Goal: Book appointment/travel/reservation

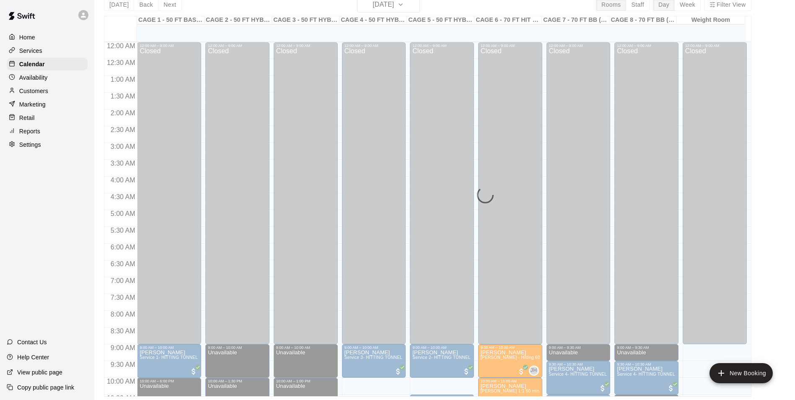
scroll to position [342, 0]
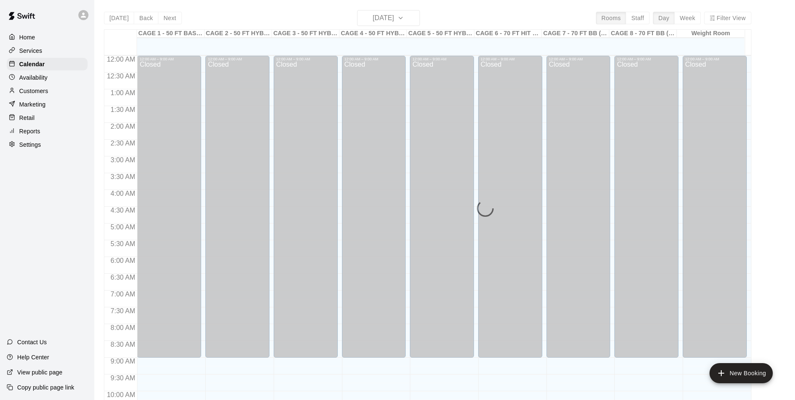
scroll to position [426, 0]
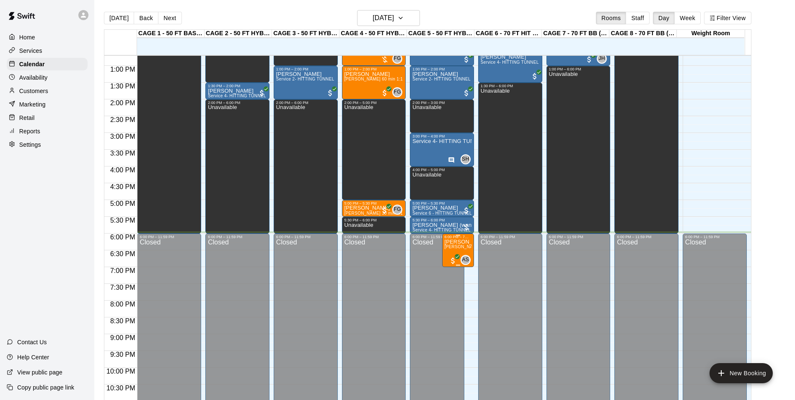
click at [453, 242] on p "[PERSON_NAME]" at bounding box center [458, 242] width 27 height 0
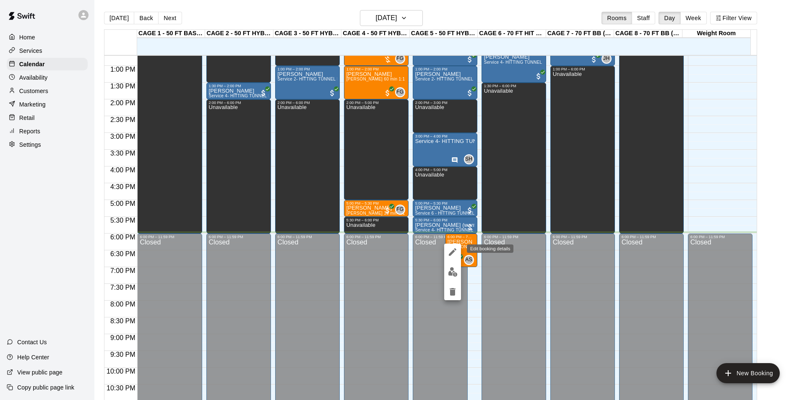
click at [450, 252] on icon "edit" at bounding box center [452, 252] width 10 height 10
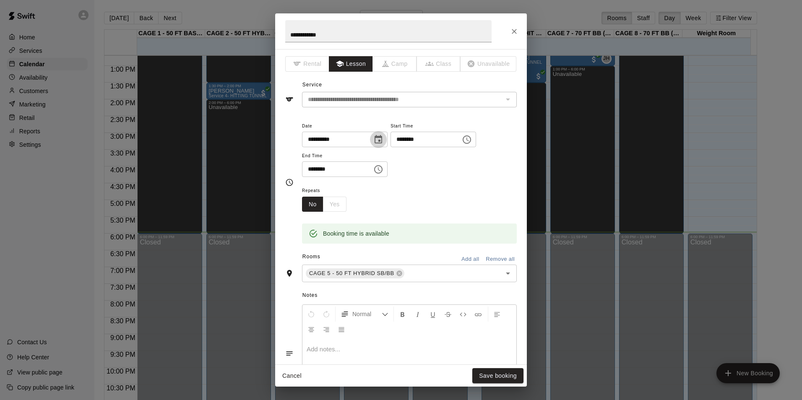
click at [382, 137] on icon "Choose date, selected date is Sep 20, 2025" at bounding box center [378, 139] width 8 height 8
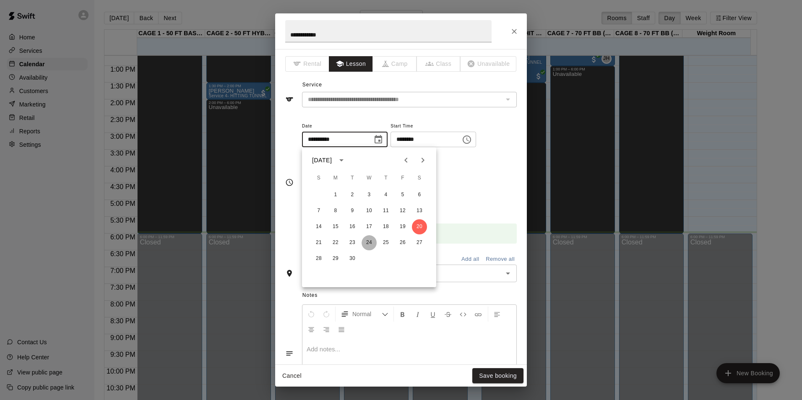
click at [368, 241] on button "24" at bounding box center [368, 242] width 15 height 15
type input "**********"
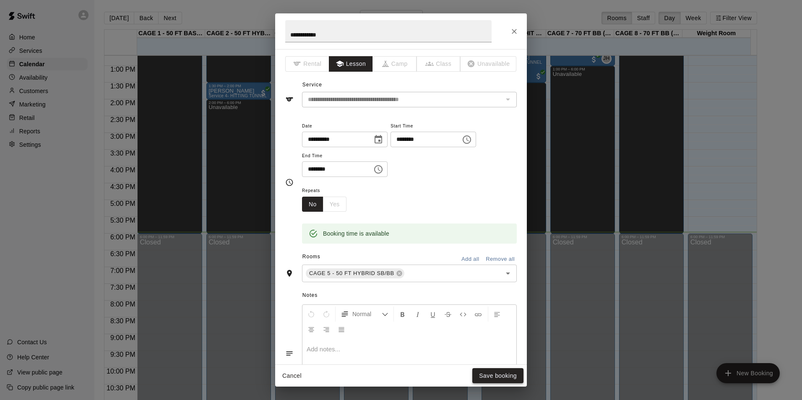
click at [511, 378] on button "Save booking" at bounding box center [497, 376] width 51 height 16
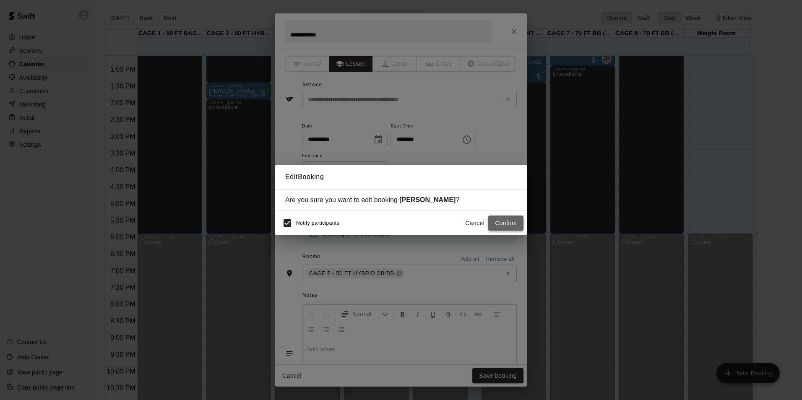
click at [505, 225] on button "Confirm" at bounding box center [505, 223] width 35 height 16
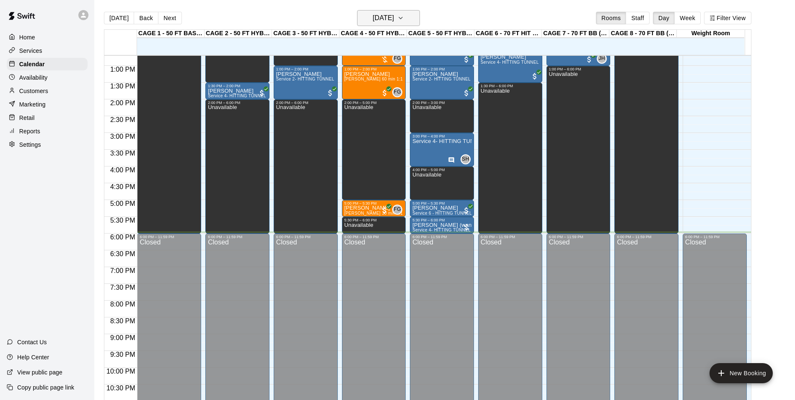
click at [375, 21] on h6 "[DATE]" at bounding box center [383, 18] width 21 height 12
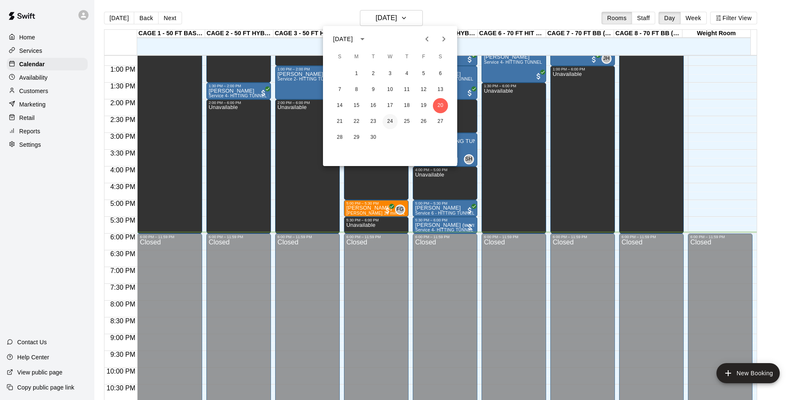
click at [387, 119] on button "24" at bounding box center [389, 121] width 15 height 15
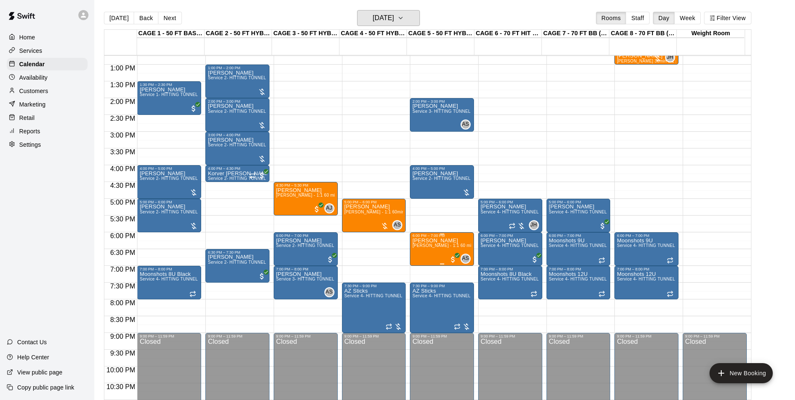
scroll to position [410, 0]
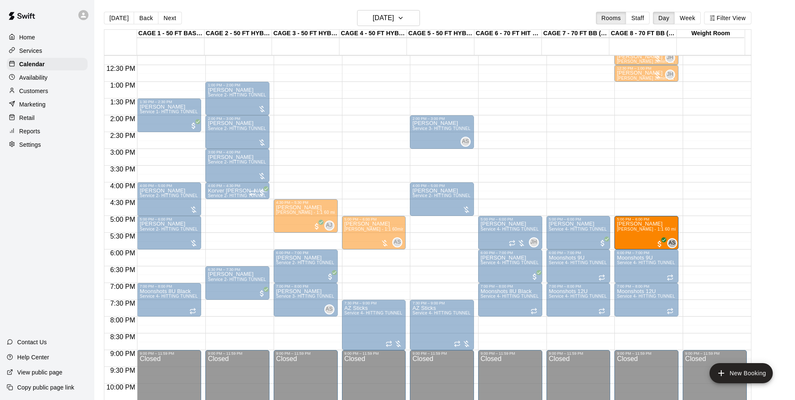
drag, startPoint x: 457, startPoint y: 262, endPoint x: 641, endPoint y: 234, distance: 186.7
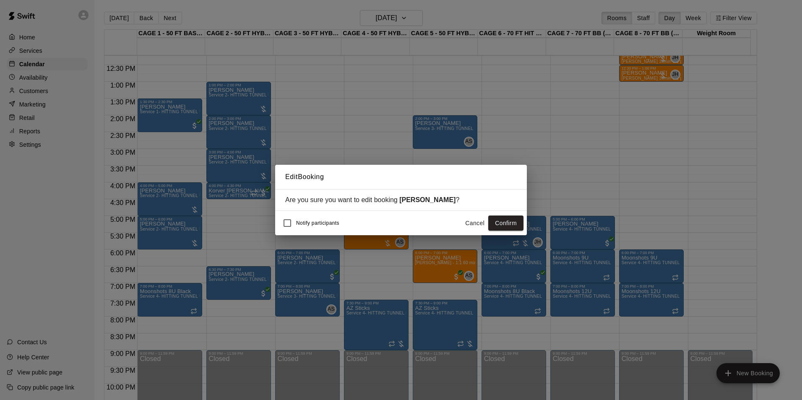
click at [501, 218] on button "Confirm" at bounding box center [505, 223] width 35 height 16
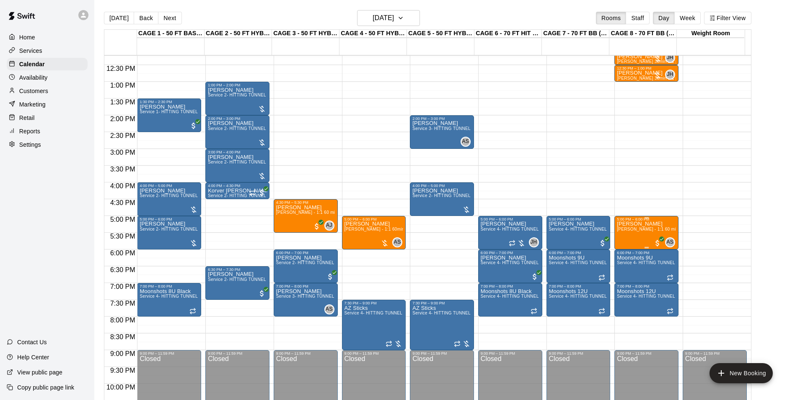
click at [638, 228] on span "[PERSON_NAME] - 1:1 60 min Pitching Lesson" at bounding box center [664, 229] width 94 height 5
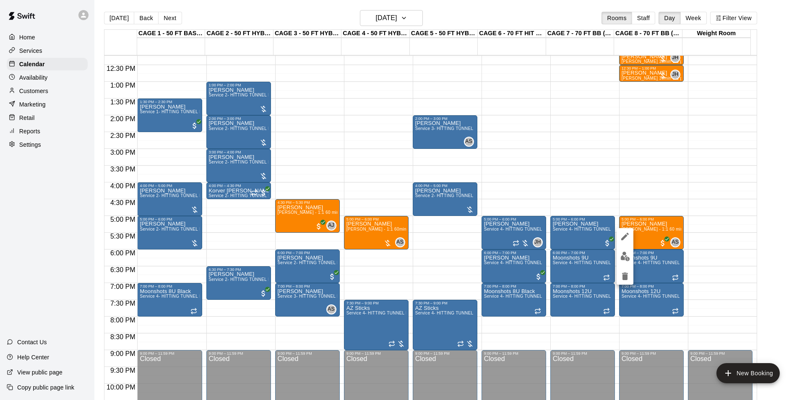
click at [663, 199] on div at bounding box center [401, 200] width 802 height 400
